Goal: Task Accomplishment & Management: Use online tool/utility

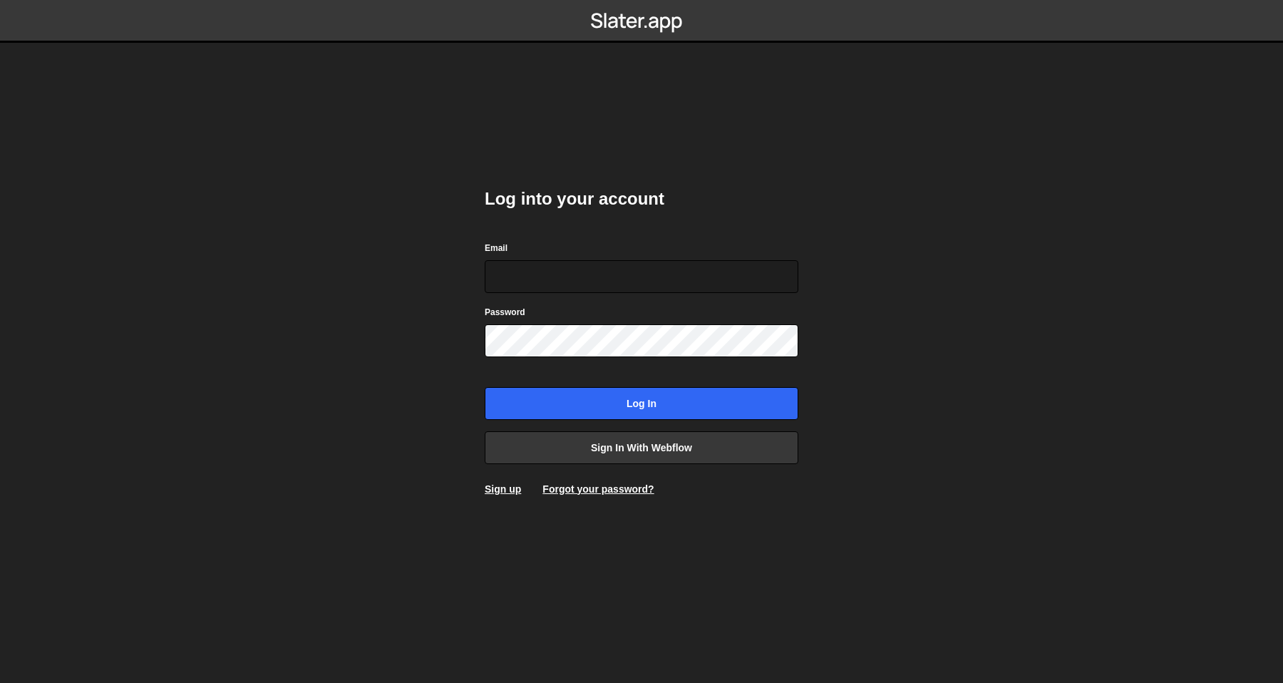
type input "[PERSON_NAME][EMAIL_ADDRESS][DOMAIN_NAME]"
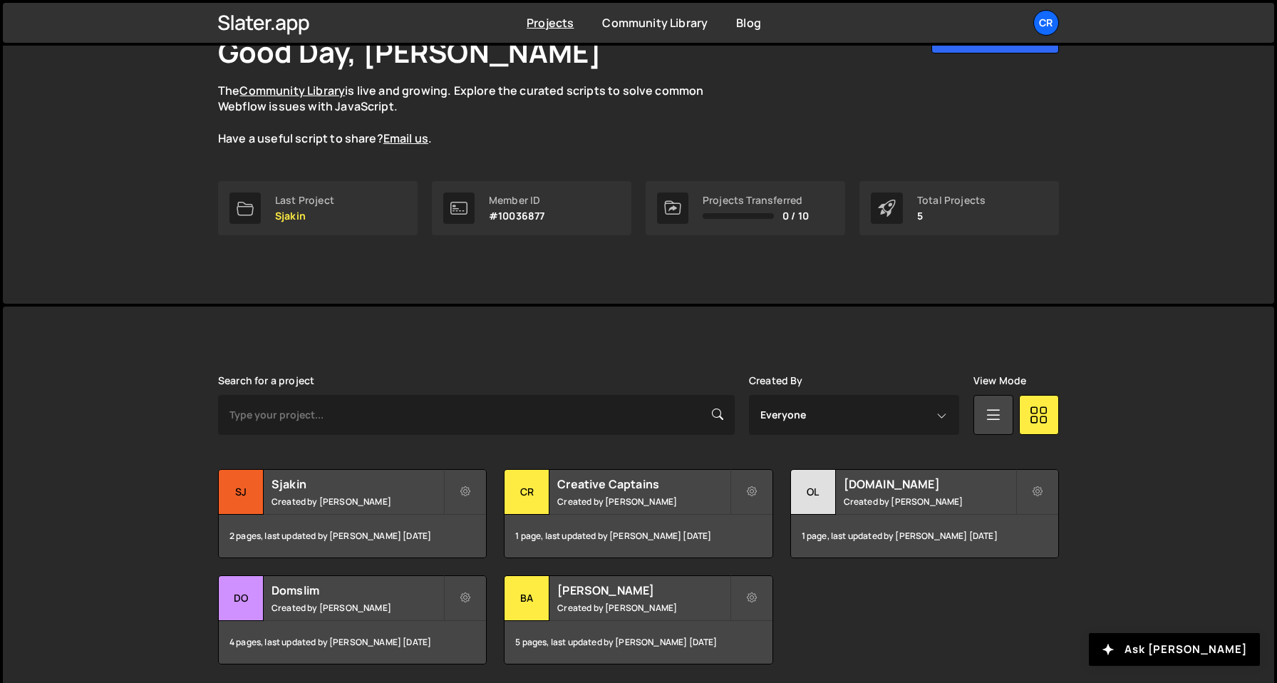
scroll to position [157, 0]
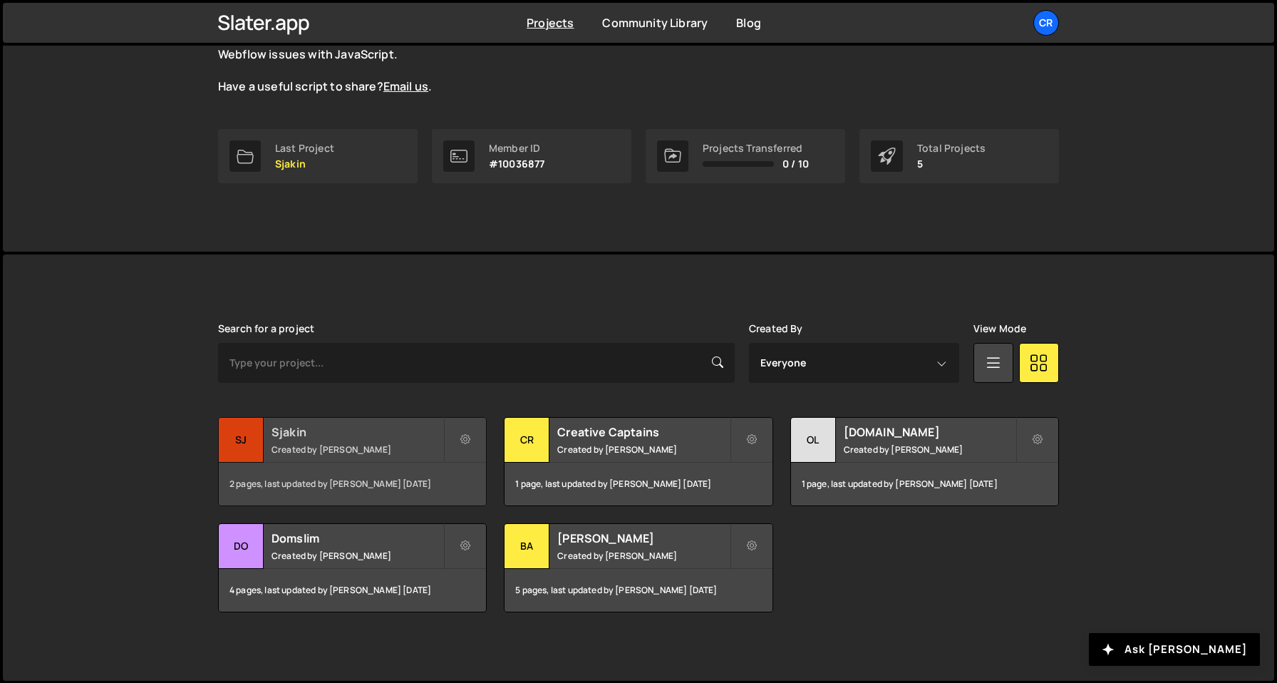
click at [386, 460] on div "Sjakin Created by Olav Sajtos" at bounding box center [352, 440] width 267 height 44
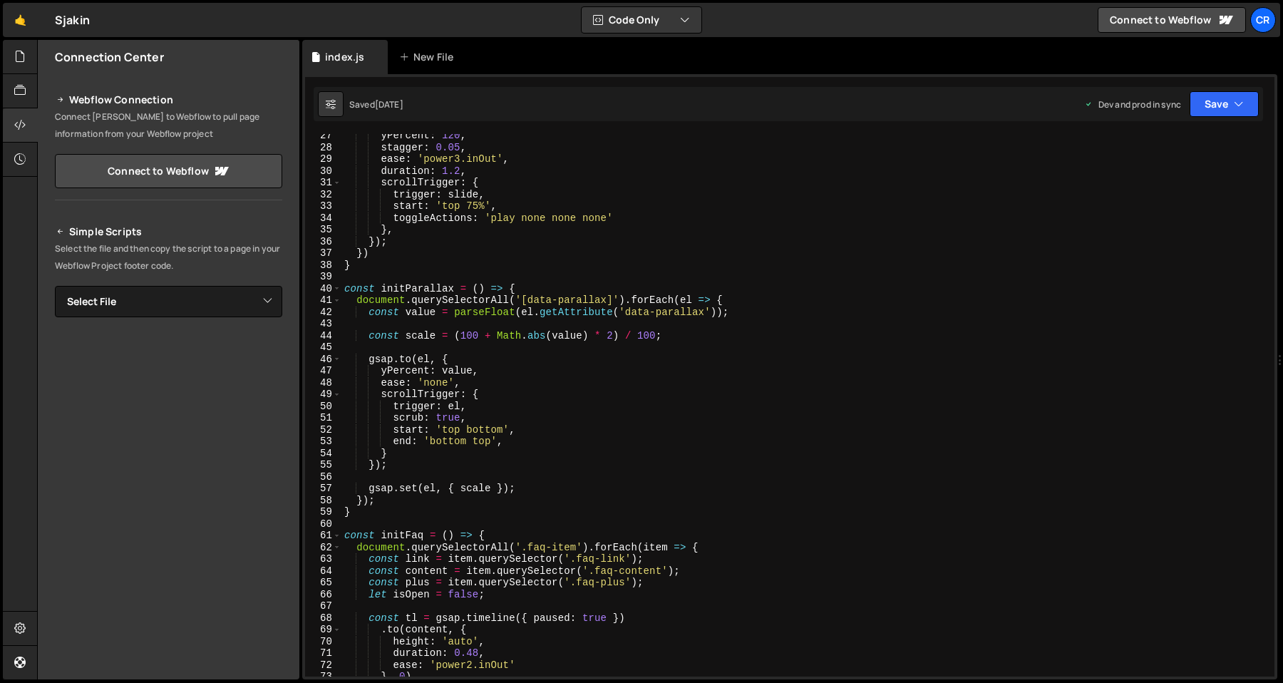
scroll to position [311, 0]
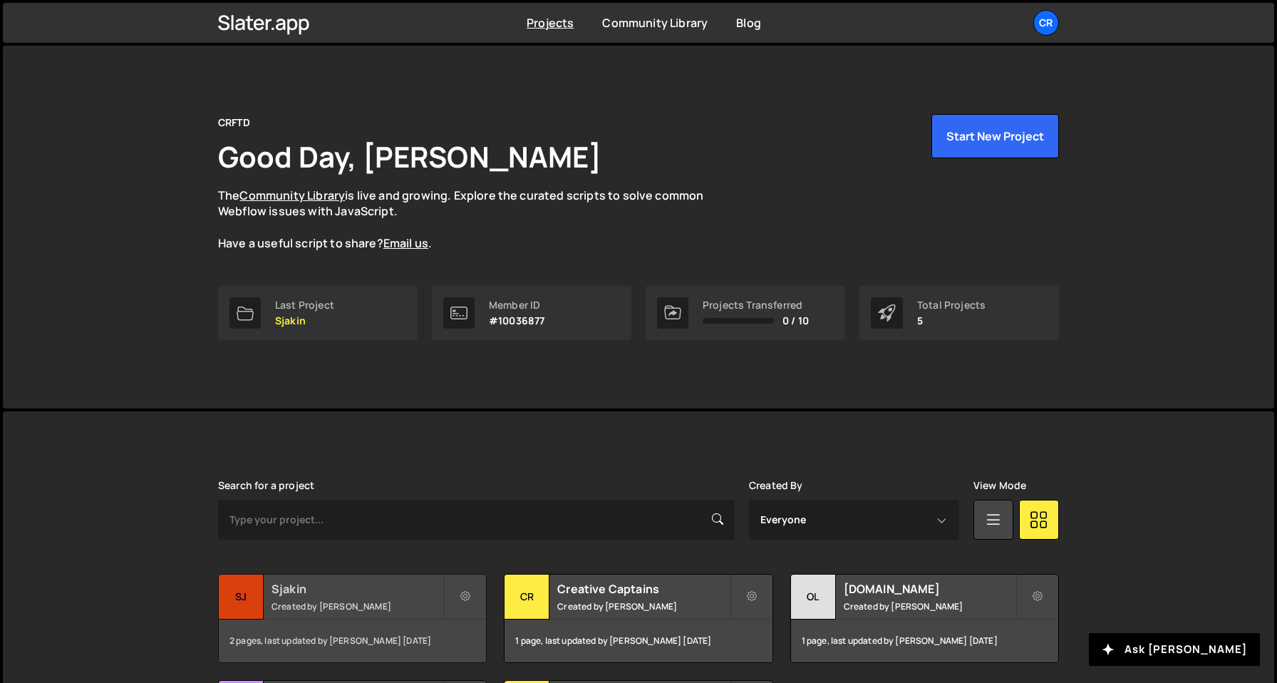
click at [320, 587] on h2 "Sjakin" at bounding box center [358, 589] width 172 height 16
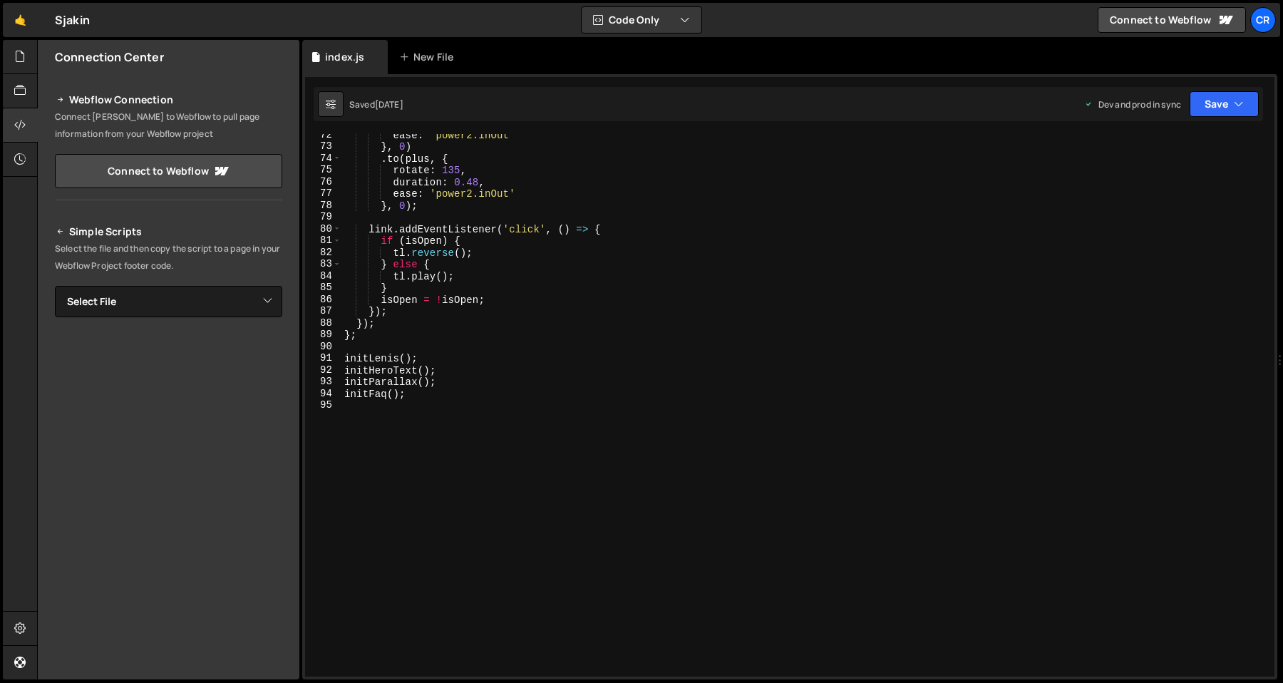
scroll to position [840, 0]
click at [495, 474] on div "ease : 'power2.inOut' } , 0 ) . to ( plus , { rotate : 135 , duration : 0.48 , …" at bounding box center [804, 412] width 927 height 566
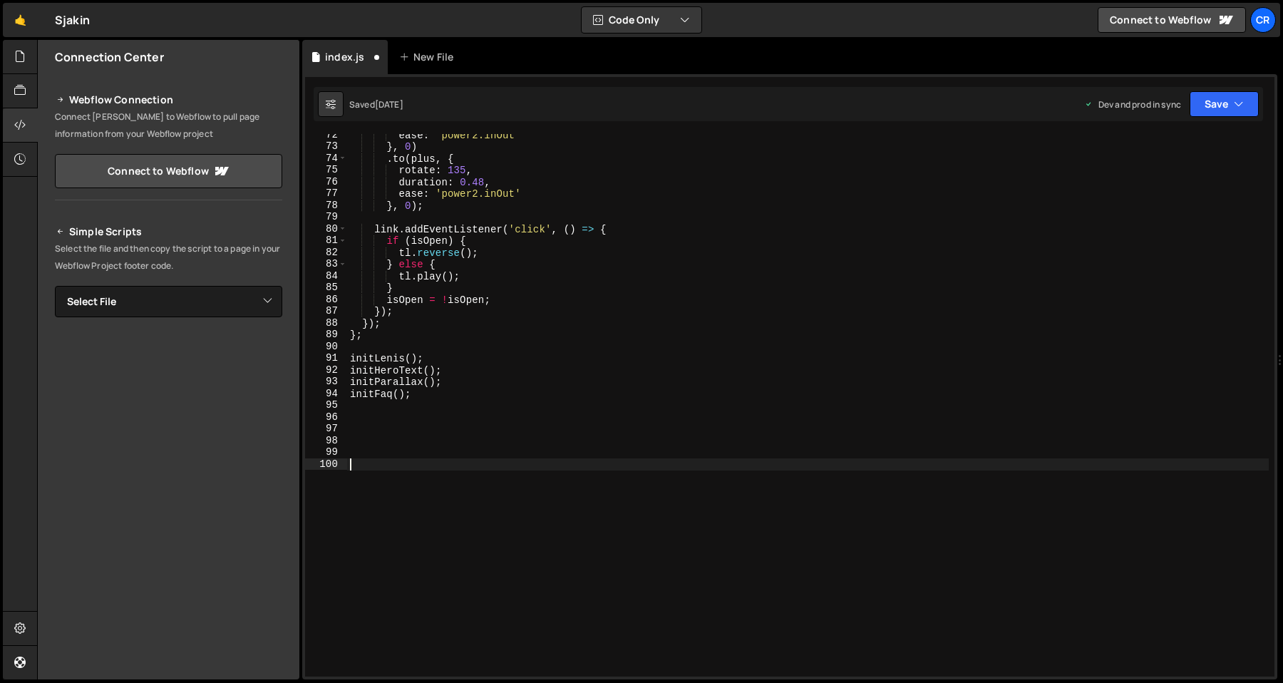
paste textarea "</script>"
type textarea "</script>"
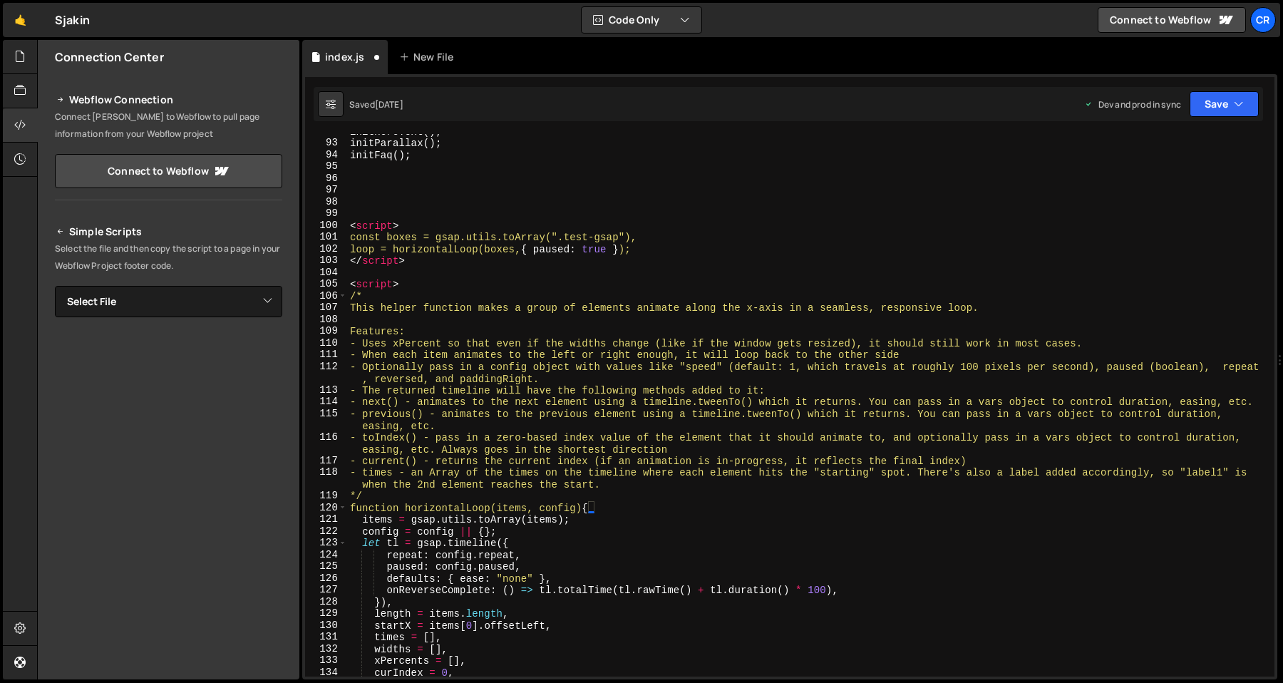
scroll to position [1051, 0]
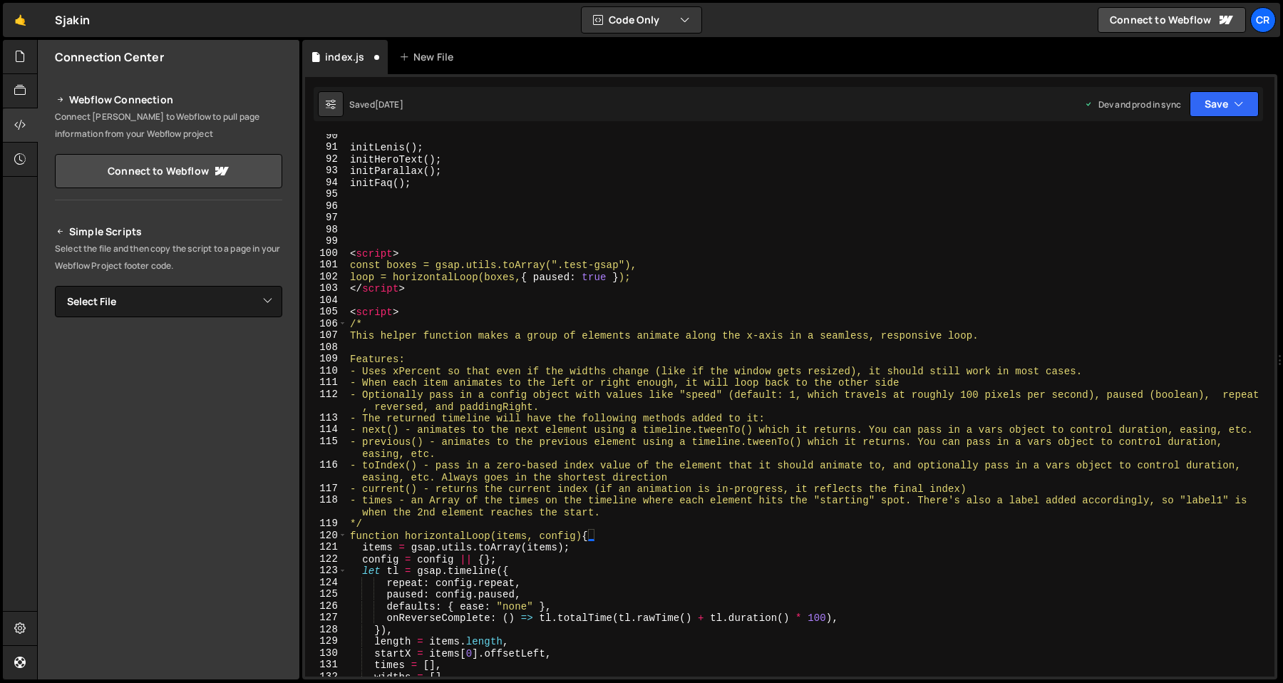
click at [502, 323] on div "initLenis ( ) ; initHeroText ( ) ; initParallax ( ) ; initFaq ( ) ; < script > …" at bounding box center [808, 413] width 922 height 566
type textarea "<script>"
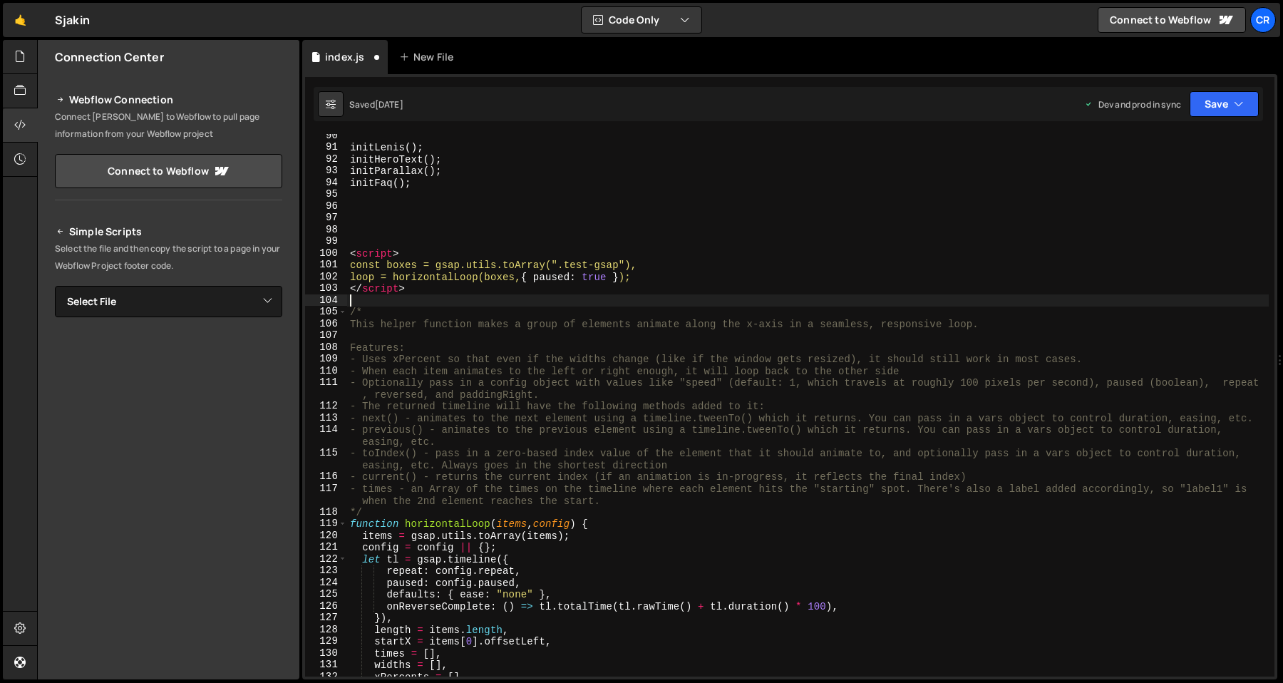
type textarea "</script>"
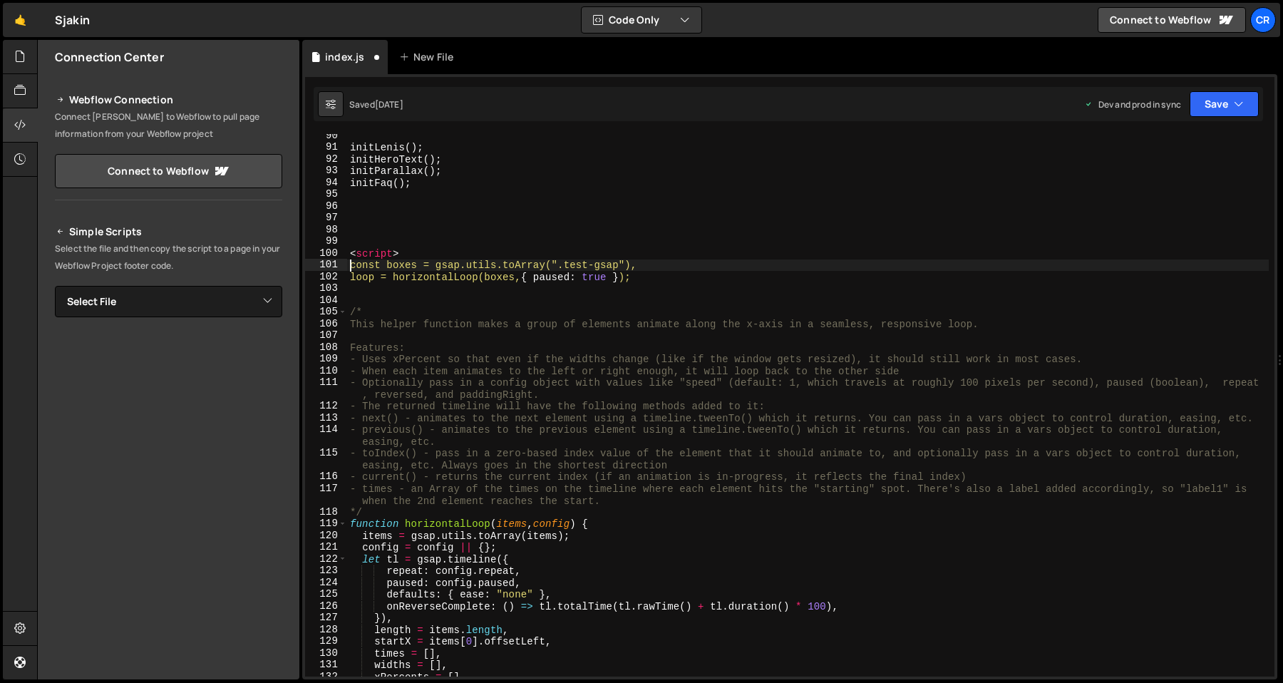
type textarea "<script>"
type textarea "const boxes = gsap.utils.toArray(".test-gsap"), loop = horizontalLoop(boxes, { …"
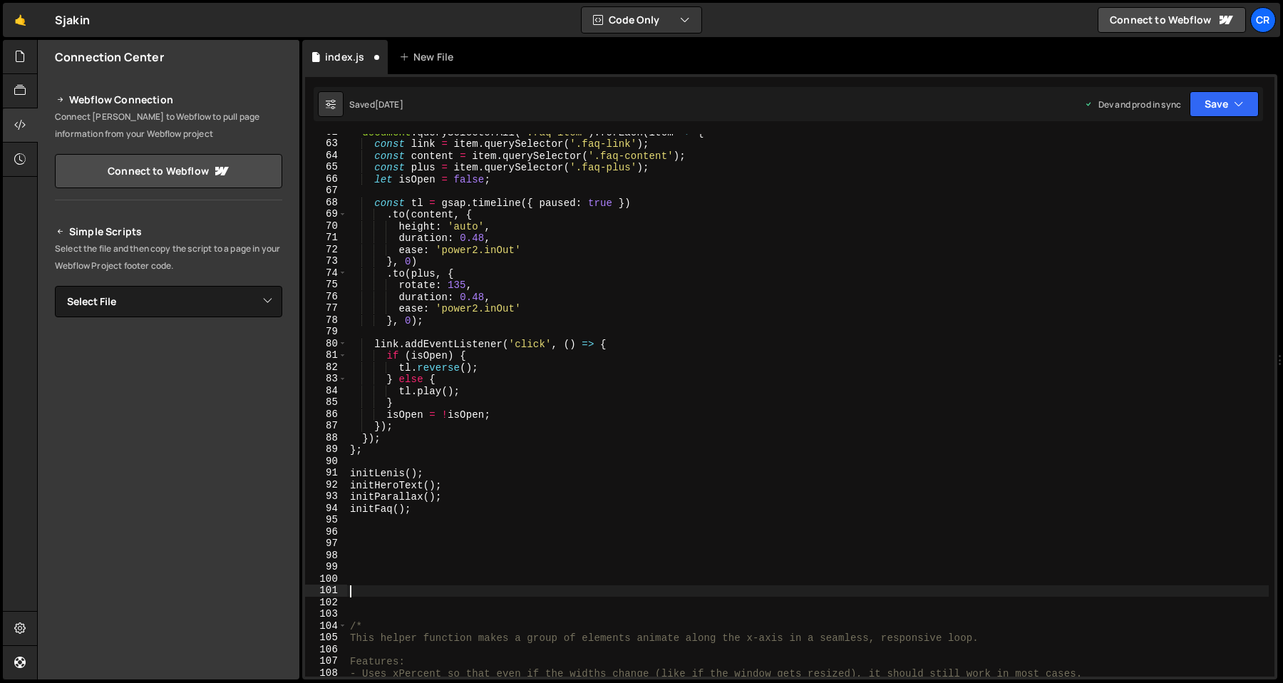
scroll to position [691, 0]
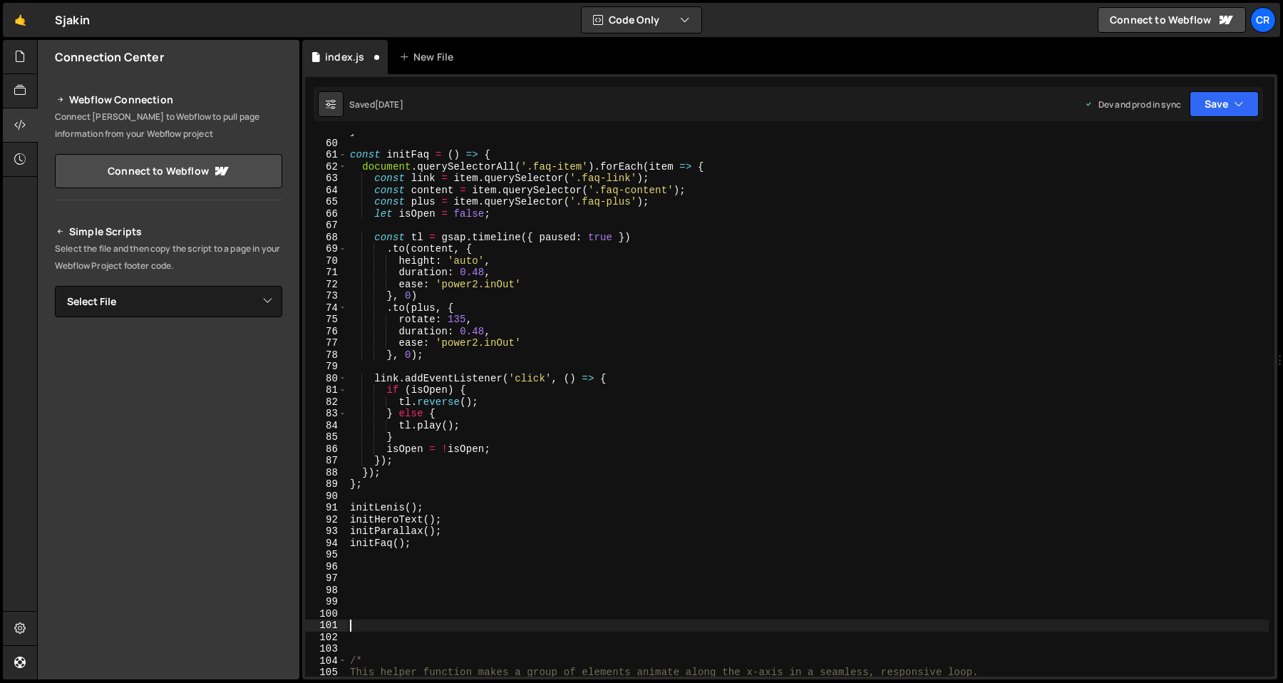
click at [412, 488] on div "} const initFaq = ( ) => { document . querySelectorAll ( '.faq-item' ) . forEac…" at bounding box center [808, 408] width 922 height 566
type textarea "};"
type textarea "initSlider();"
type textarea "};"
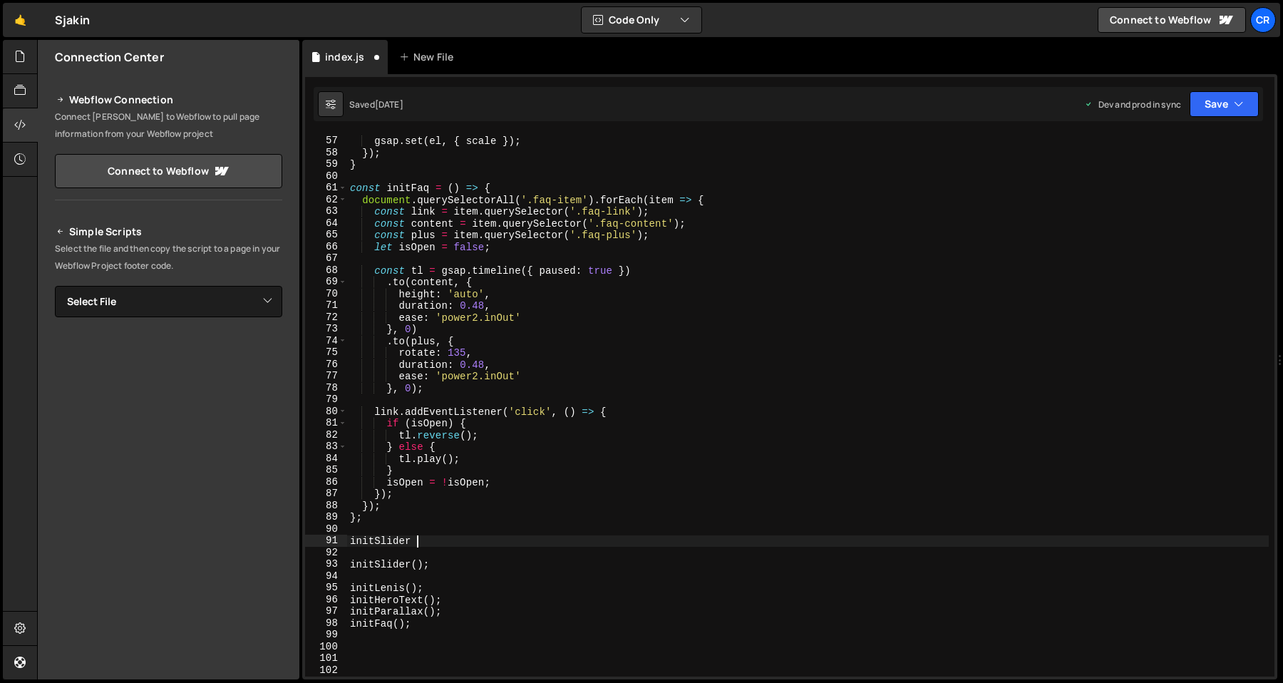
scroll to position [659, 0]
type textarea "const initSlider = () => {"
paste textarea "loop = horizontalLoop(boxes, { paused: true });"
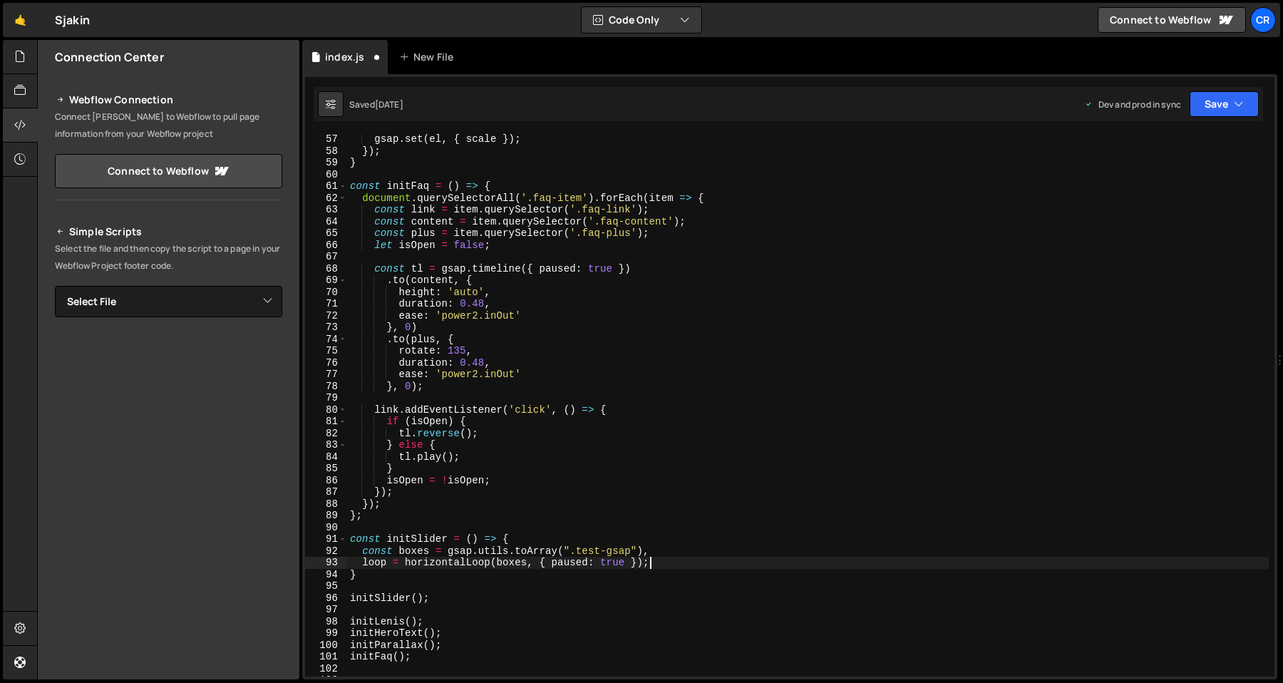
click at [515, 448] on div "gsap . set ( el , { scale }) ; }) ; } const initFaq = ( ) => { document . query…" at bounding box center [808, 416] width 922 height 566
click at [564, 501] on div "gsap . set ( el , { scale }) ; }) ; } const initFaq = ( ) => { document . query…" at bounding box center [808, 416] width 922 height 566
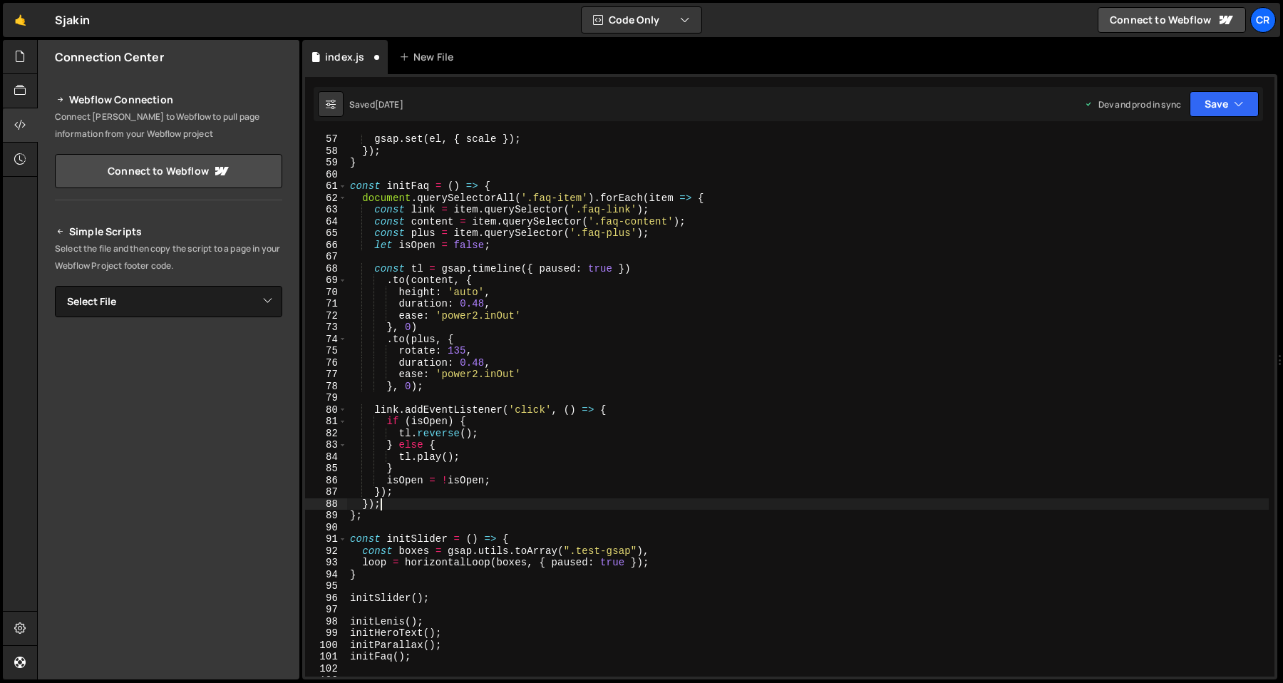
click at [569, 507] on div "gsap . set ( el , { scale }) ; }) ; } const initFaq = ( ) => { document . query…" at bounding box center [808, 416] width 922 height 566
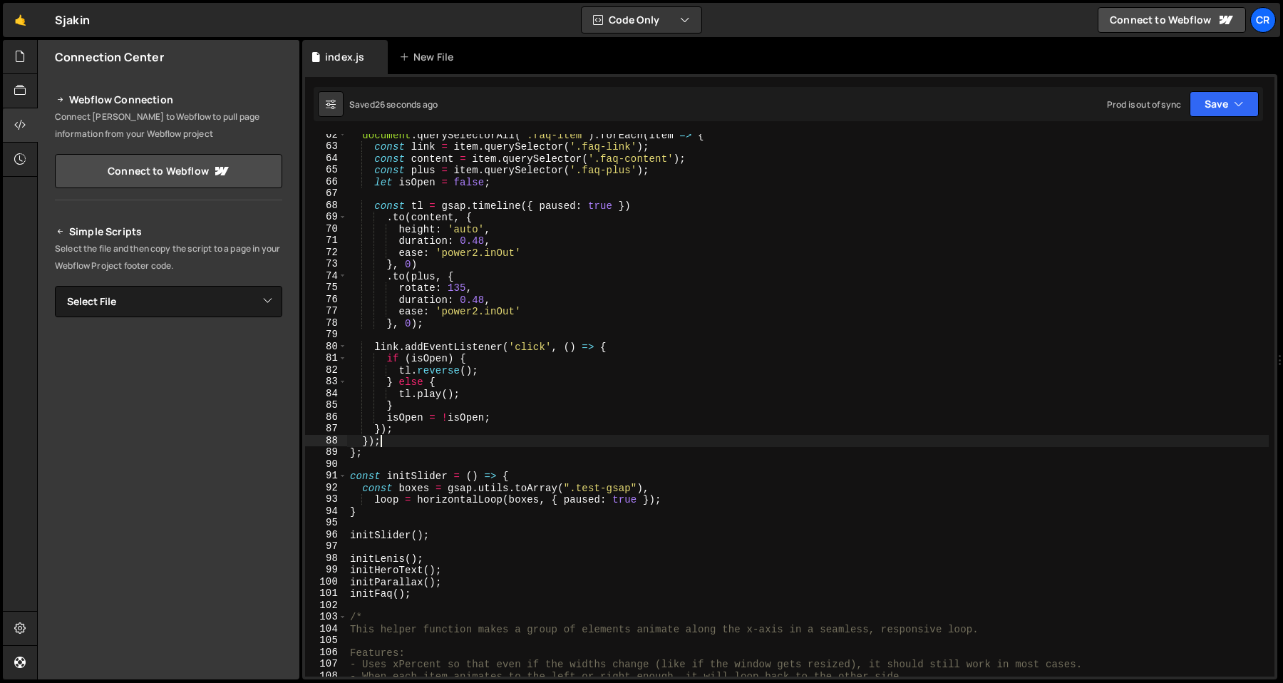
scroll to position [722, 0]
click at [510, 489] on div "document . querySelectorAll ( '.faq-item' ) . forEach ( item => { const link = …" at bounding box center [808, 418] width 922 height 578
click at [629, 501] on div "document . querySelectorAll ( '.faq-item' ) . forEach ( item => { const link = …" at bounding box center [808, 418] width 922 height 578
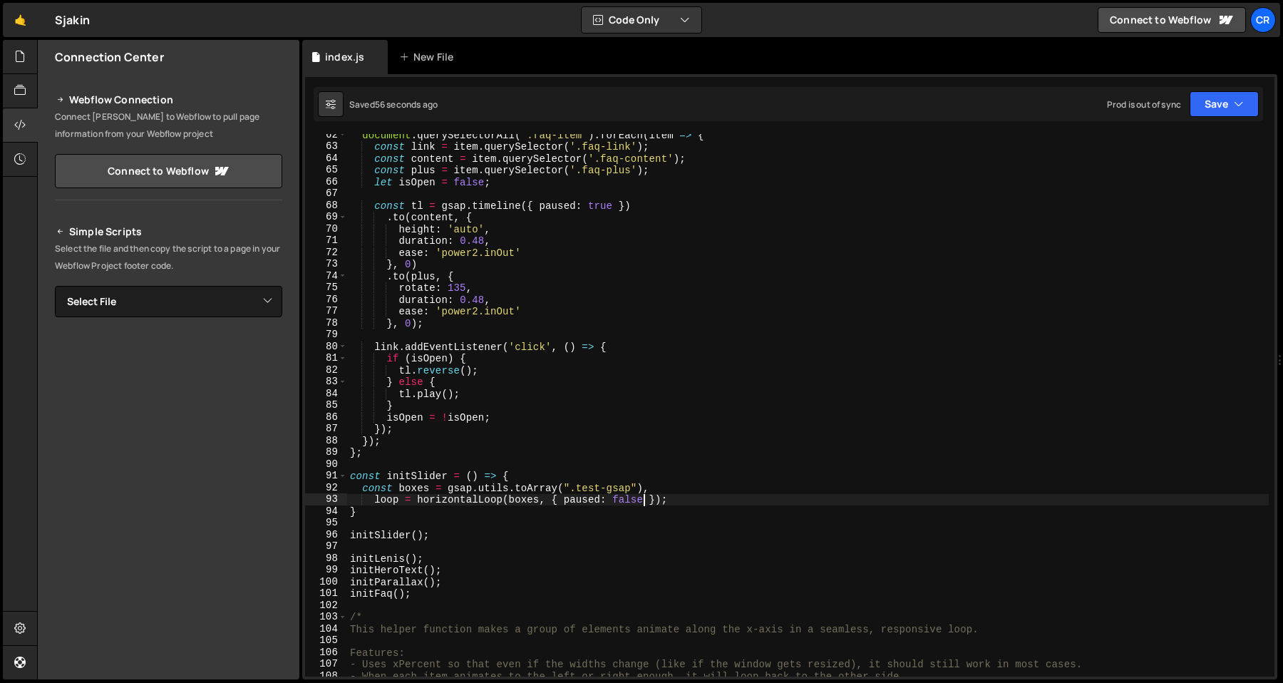
click at [590, 447] on div "document . querySelectorAll ( '.faq-item' ) . forEach ( item => { const link = …" at bounding box center [808, 418] width 922 height 578
type textarea "};"
click at [589, 464] on div "document . querySelectorAll ( '.faq-item' ) . forEach ( item => { const link = …" at bounding box center [808, 418] width 922 height 578
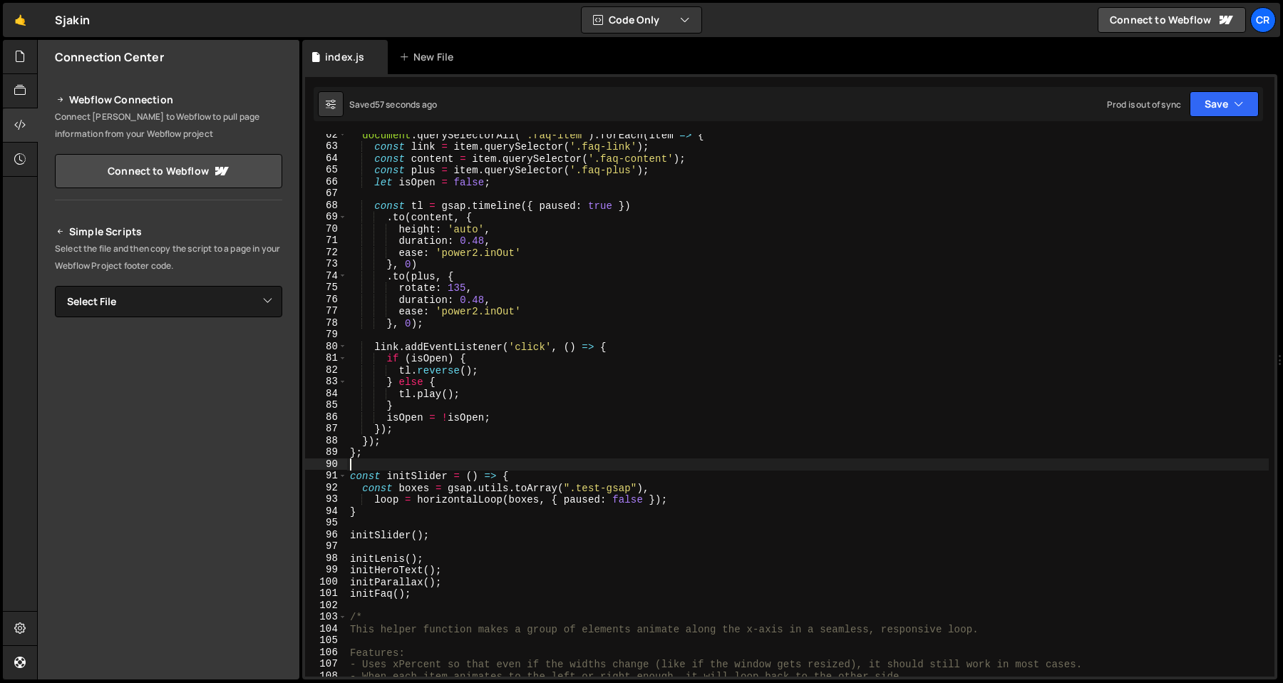
click at [590, 468] on div "document . querySelectorAll ( '.faq-item' ) . forEach ( item => { const link = …" at bounding box center [808, 418] width 922 height 578
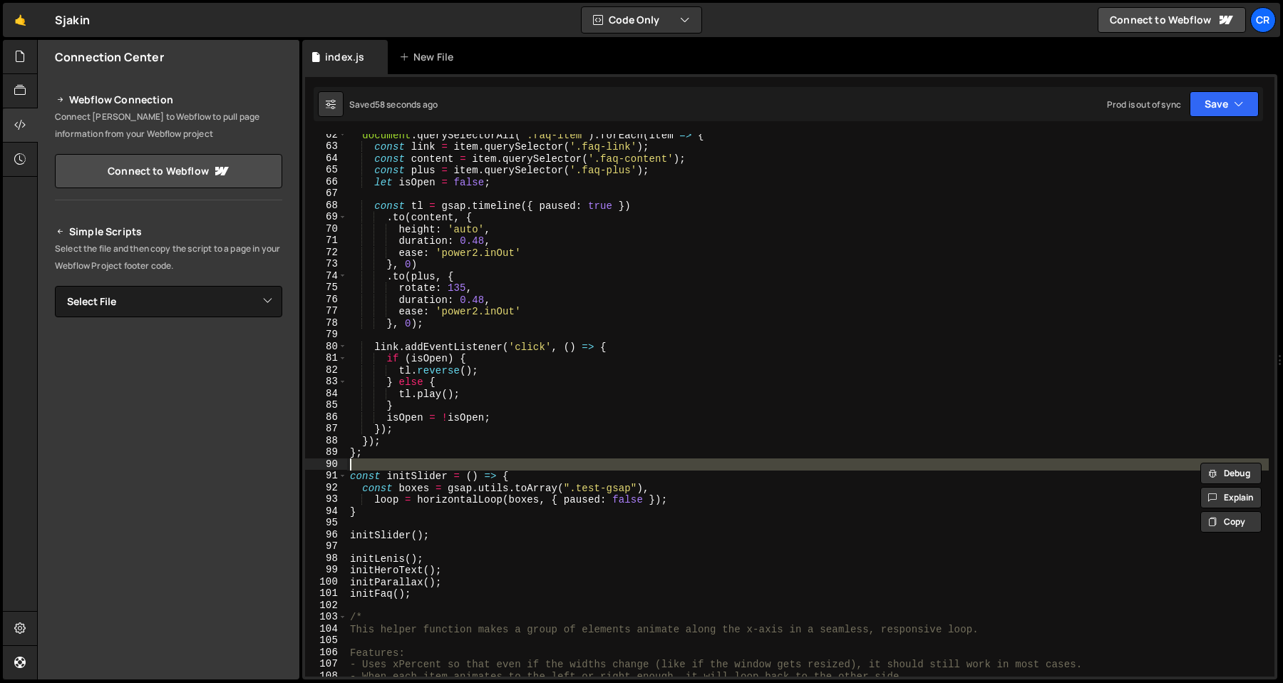
click at [590, 474] on div "document . querySelectorAll ( '.faq-item' ) . forEach ( item => { const link = …" at bounding box center [808, 418] width 922 height 578
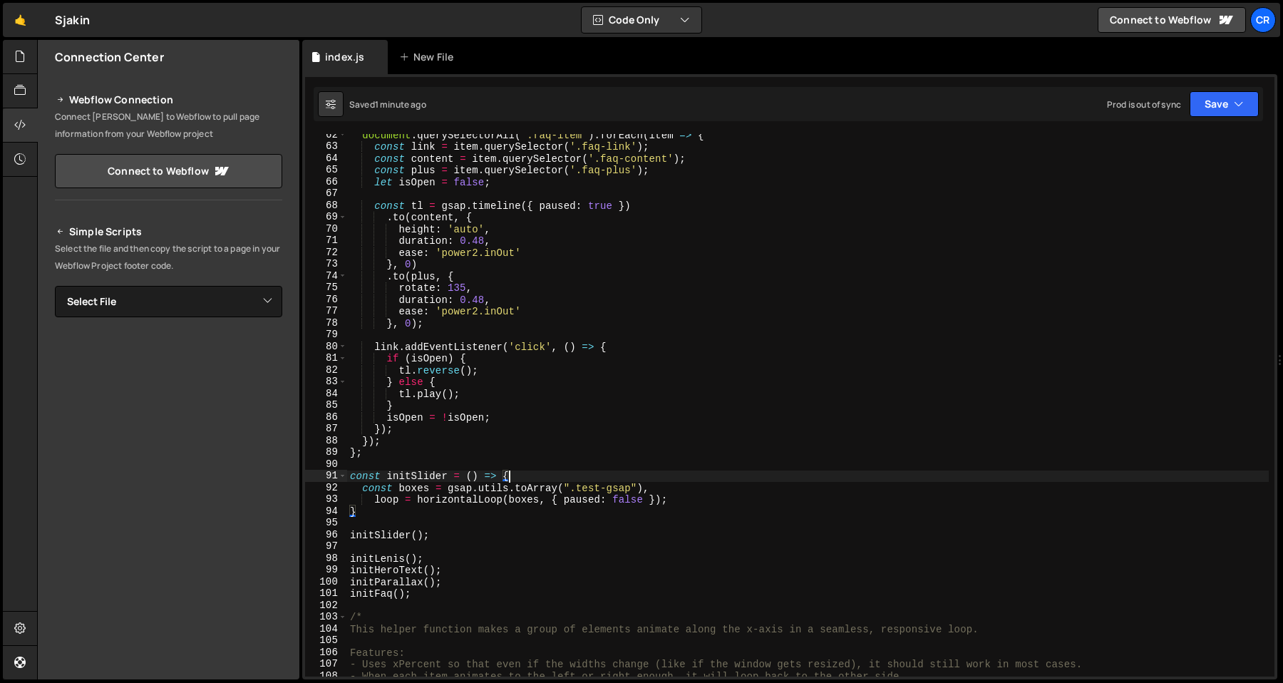
click at [788, 441] on div "document . querySelectorAll ( '.faq-item' ) . forEach ( item => { const link = …" at bounding box center [808, 418] width 922 height 578
type textarea "});"
